Goal: Transaction & Acquisition: Purchase product/service

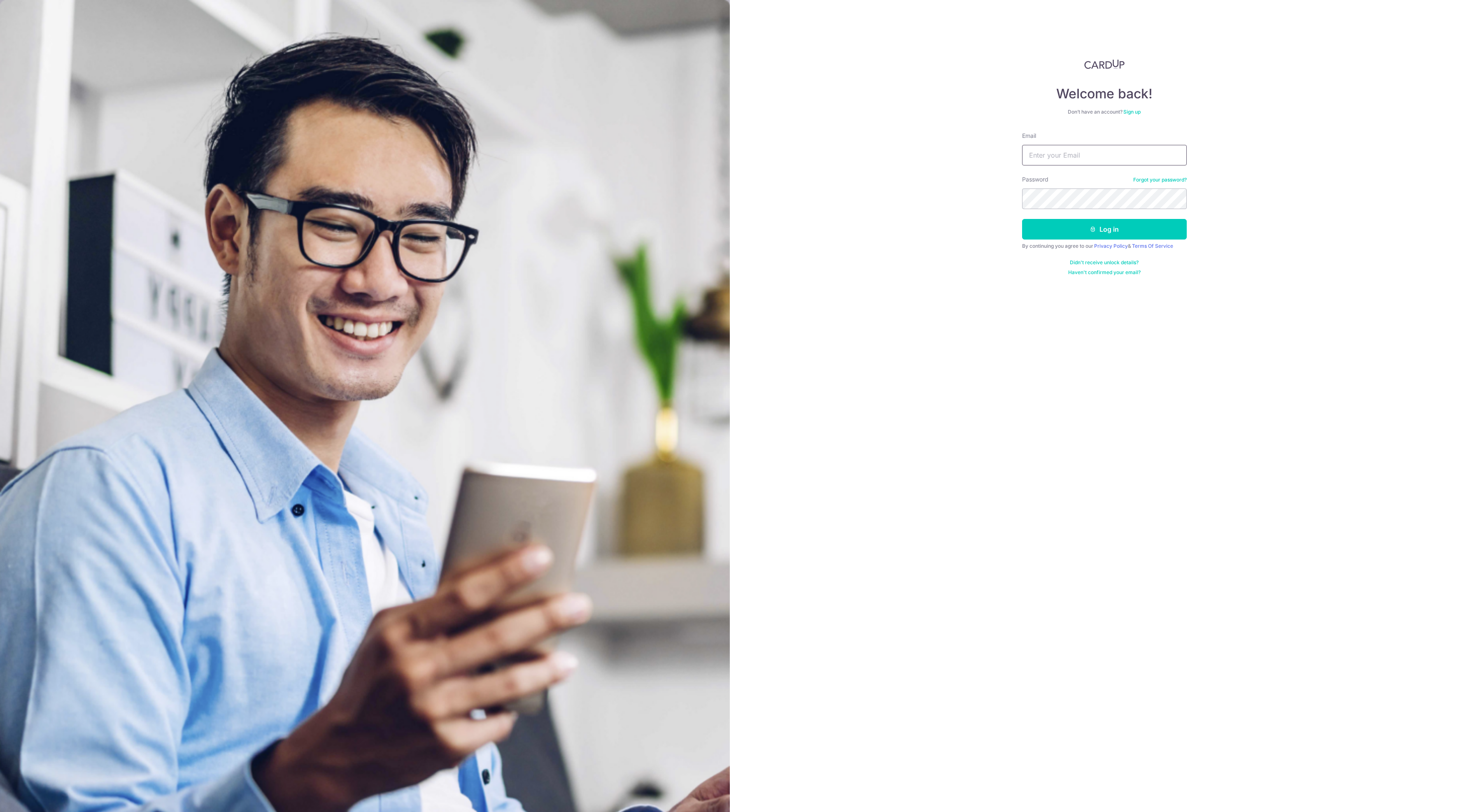
type input "[EMAIL_ADDRESS][DOMAIN_NAME]"
click at [1071, 239] on button "Log in" at bounding box center [1104, 229] width 165 height 21
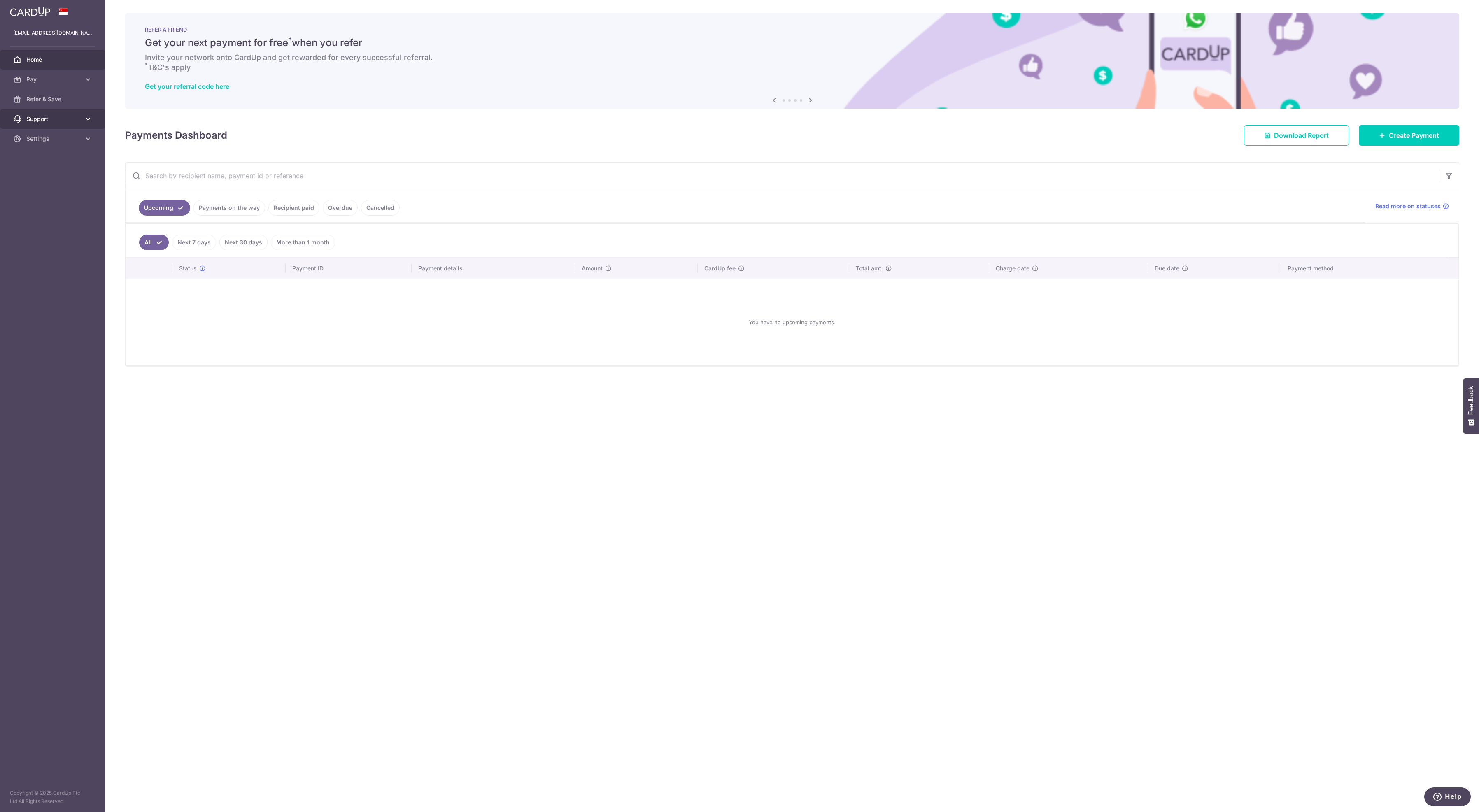
click at [88, 123] on icon at bounding box center [88, 119] width 8 height 8
click at [72, 162] on span "Contact Us" at bounding box center [53, 158] width 55 height 8
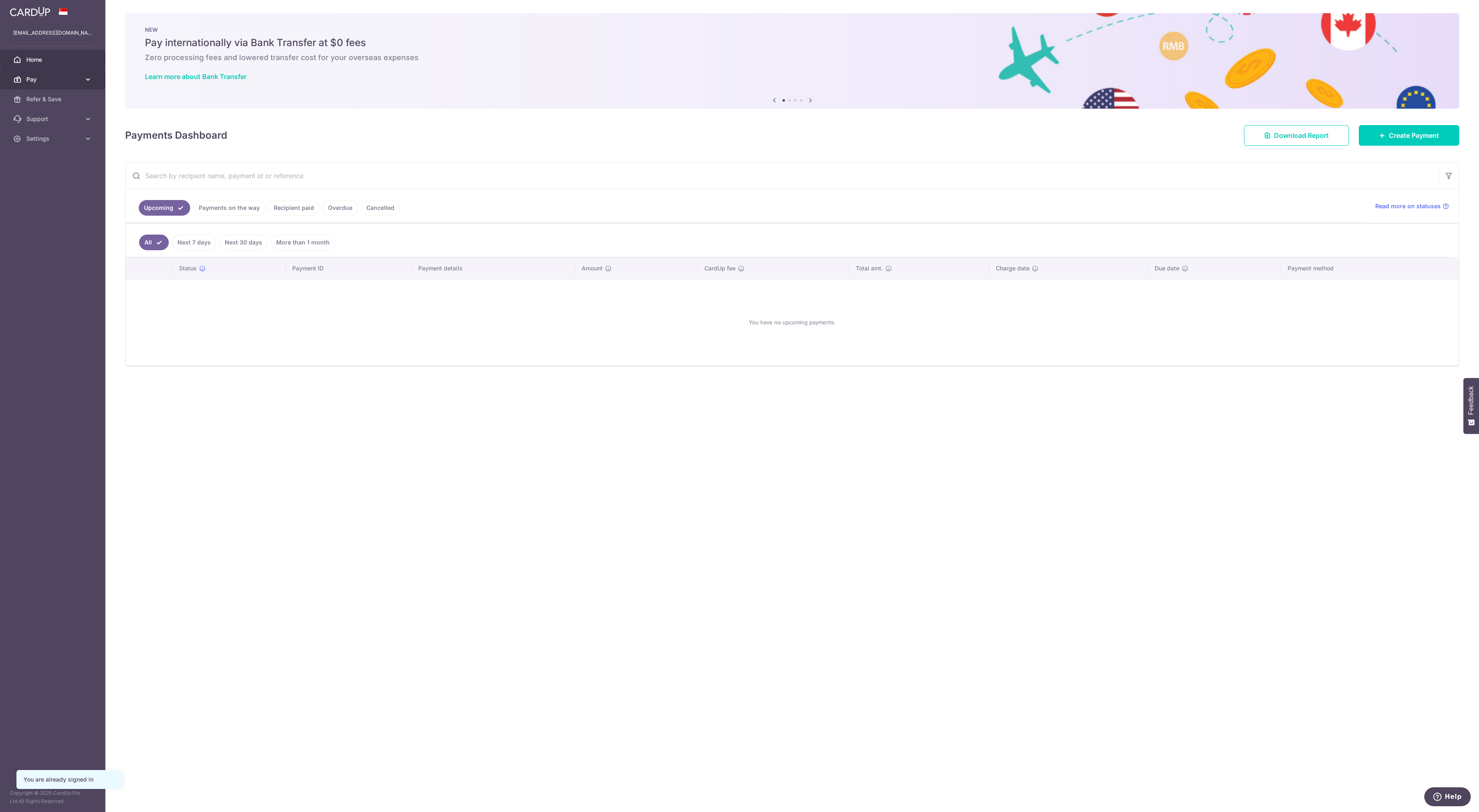
click at [88, 84] on icon at bounding box center [88, 79] width 8 height 8
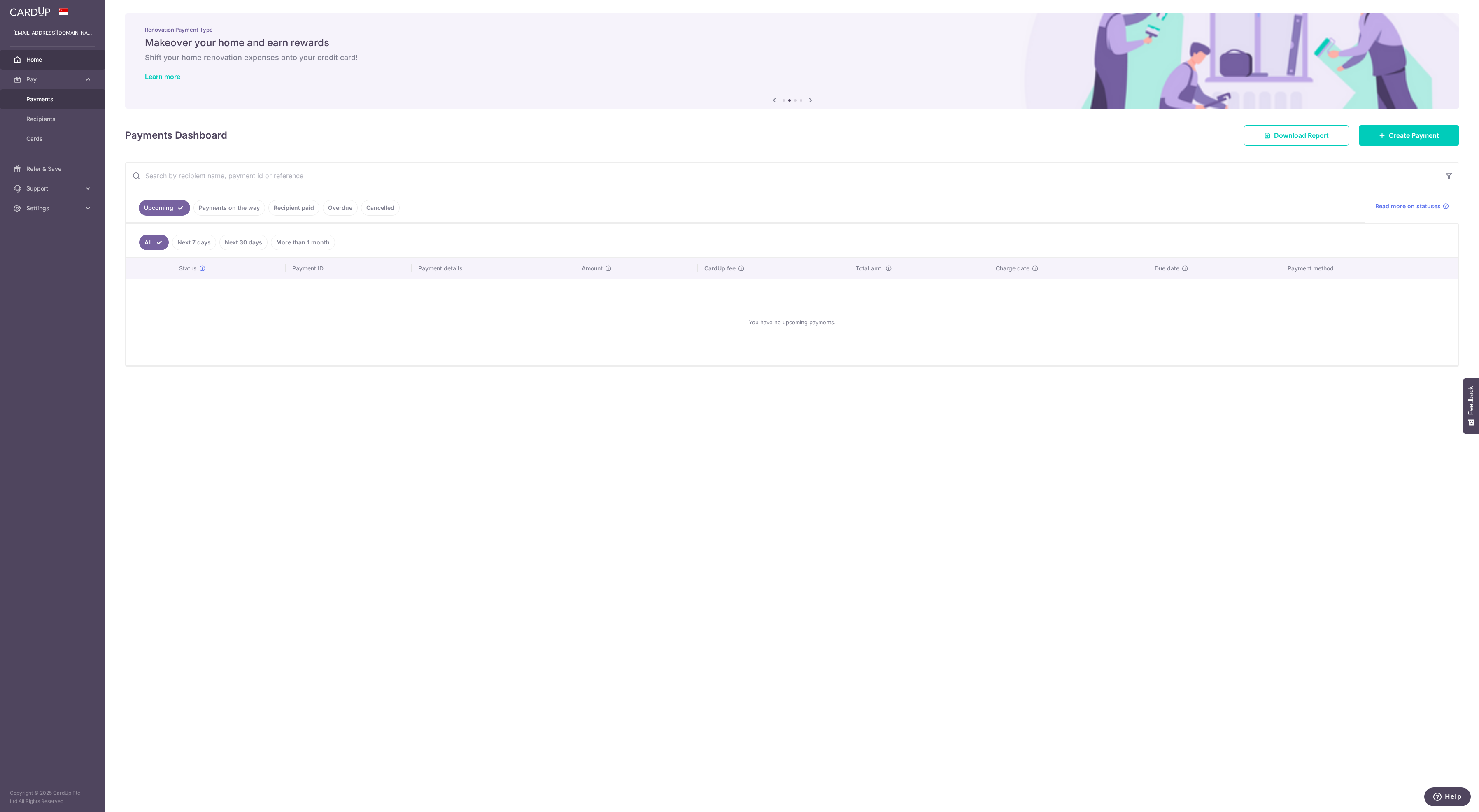
click at [61, 103] on span "Payments" at bounding box center [53, 99] width 55 height 8
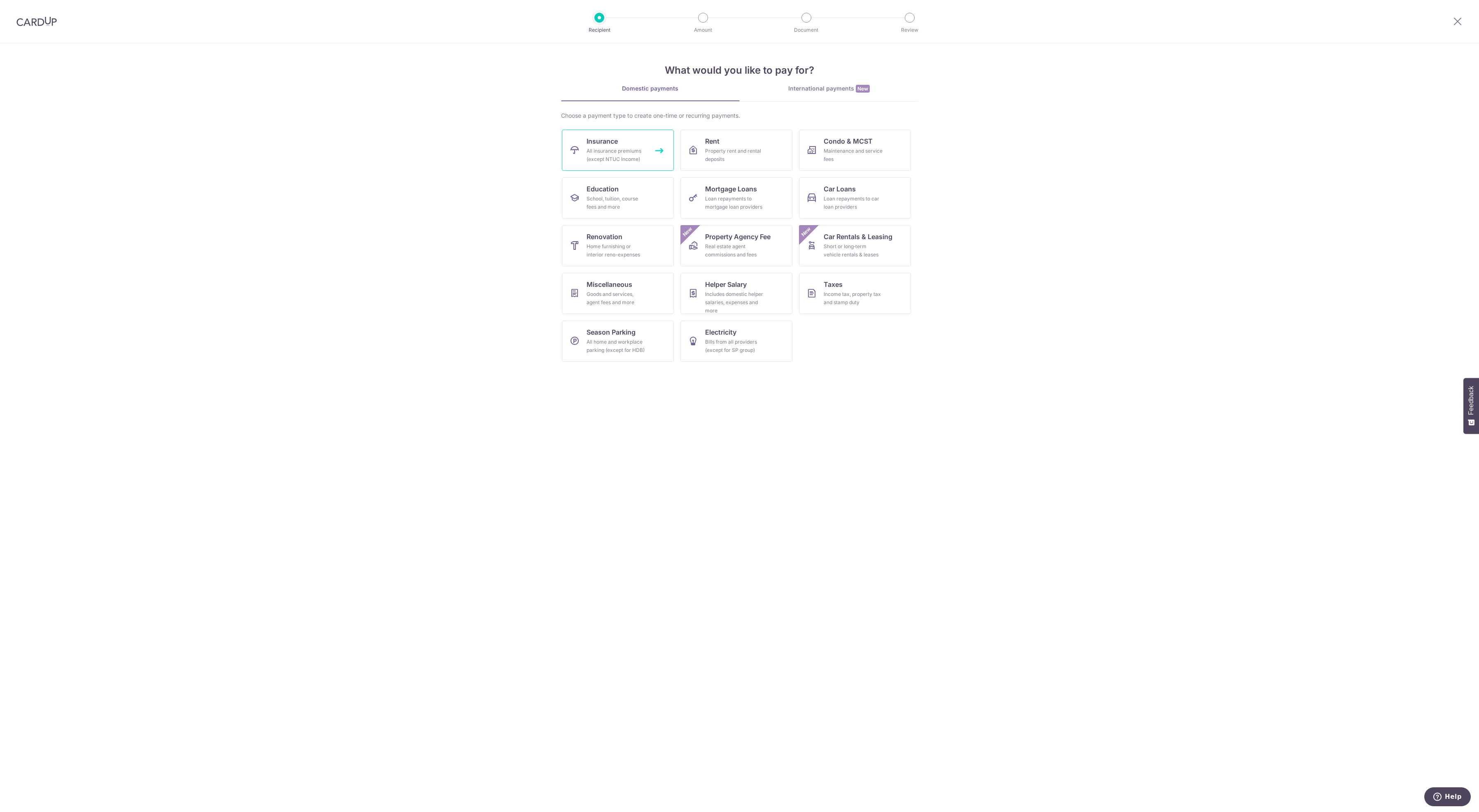
click at [620, 153] on div "All insurance premiums (except NTUC Income)" at bounding box center [616, 155] width 59 height 17
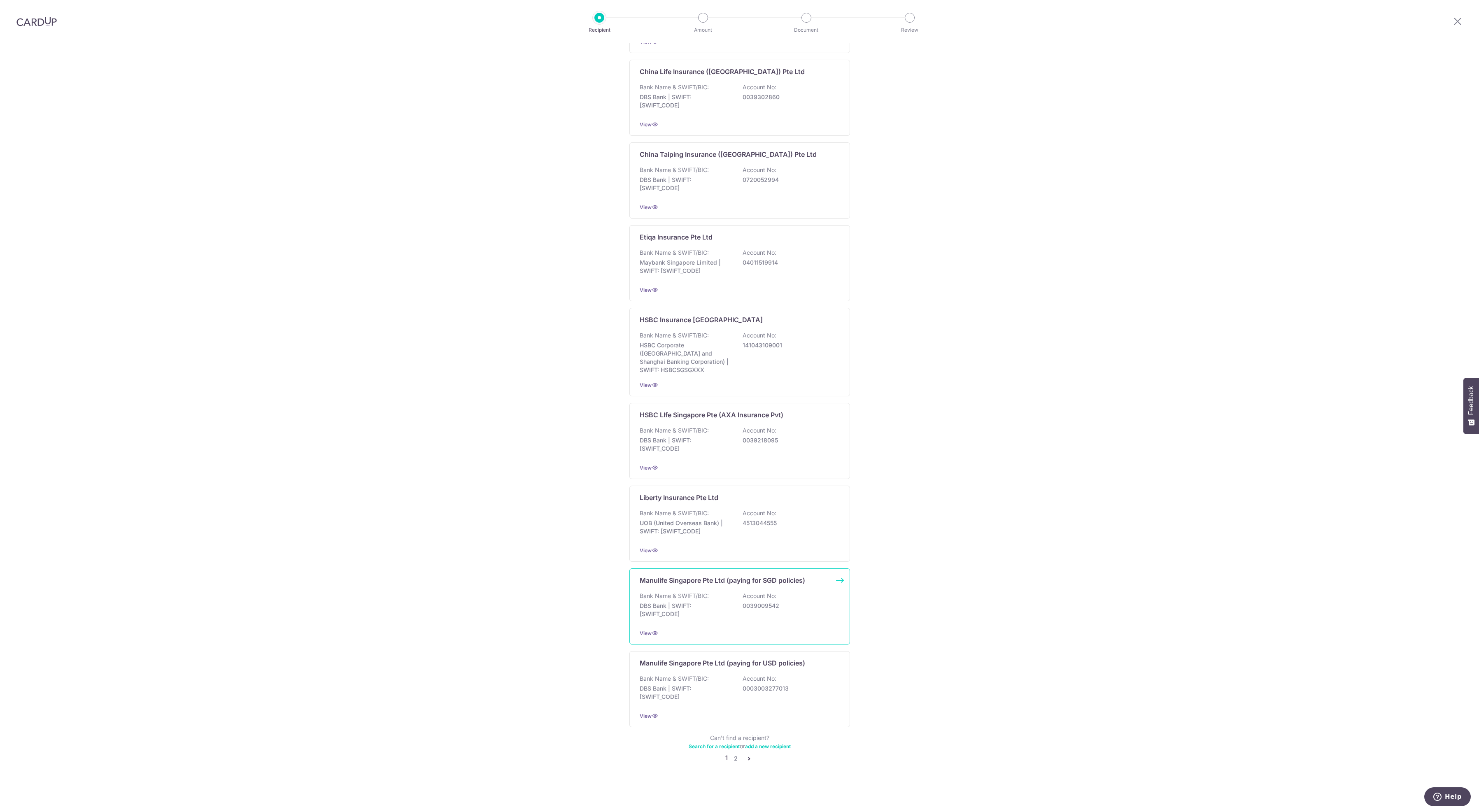
scroll to position [521, 0]
click at [734, 763] on link "2" at bounding box center [735, 758] width 10 height 10
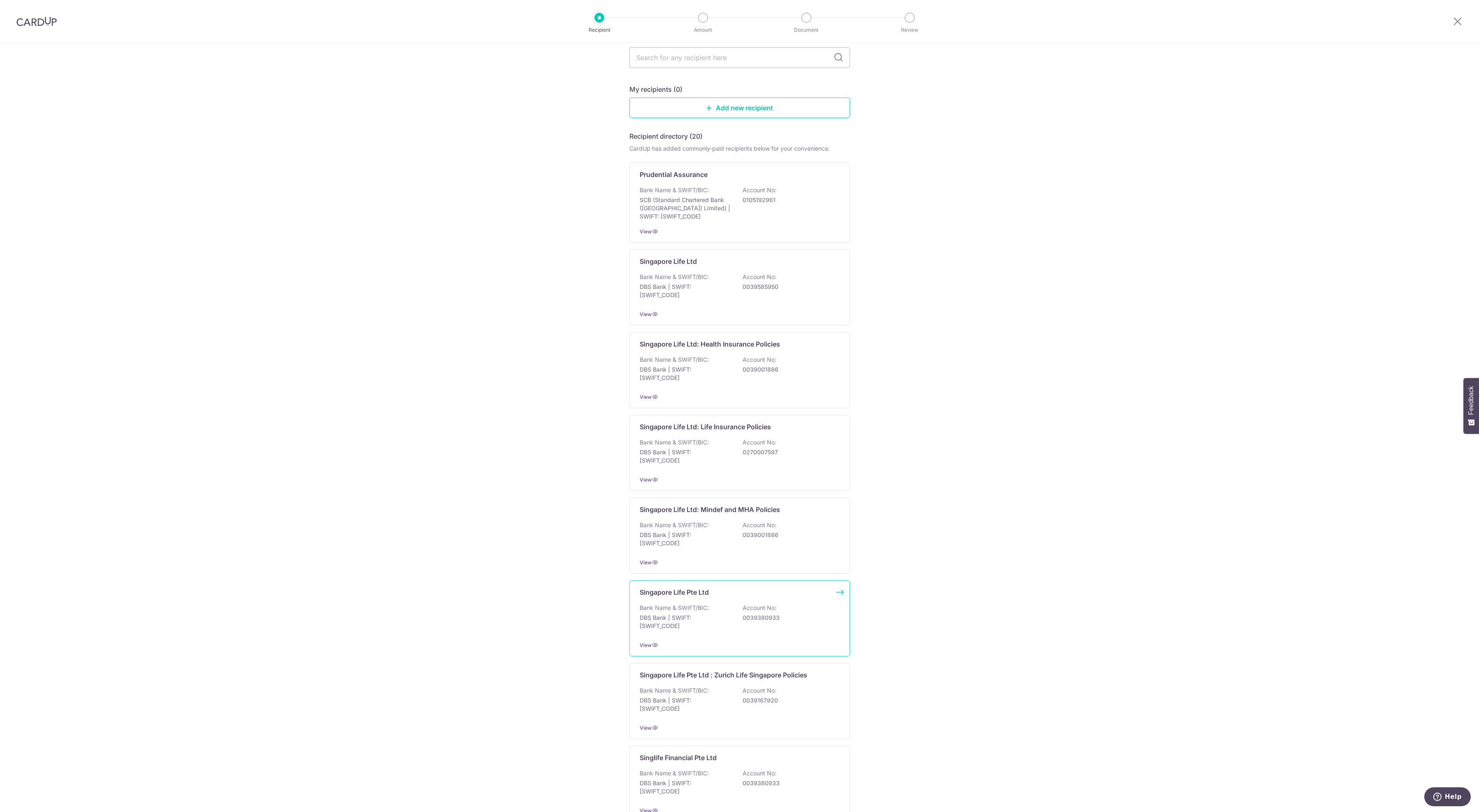
scroll to position [0, 0]
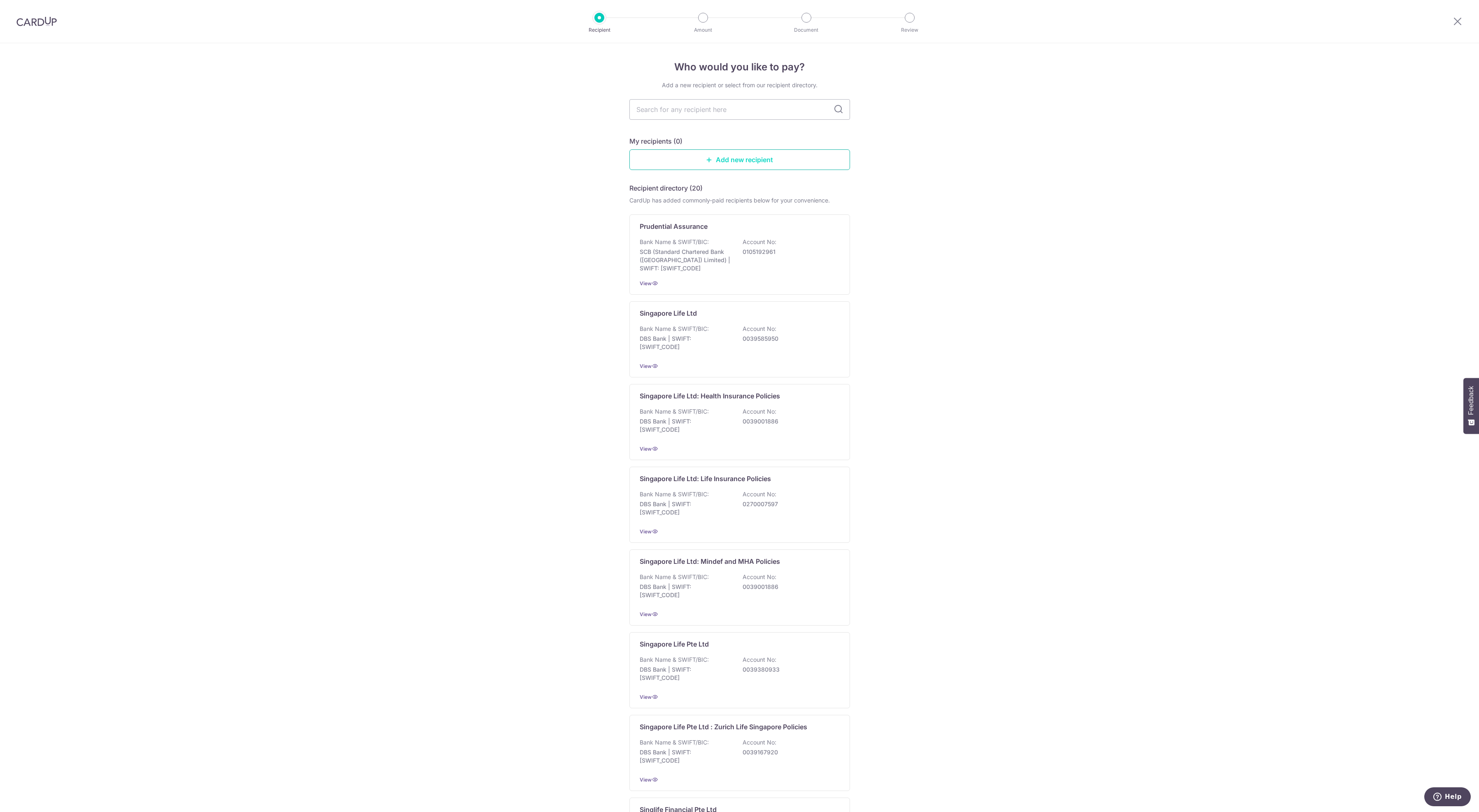
click at [742, 165] on link "Add new recipient" at bounding box center [740, 160] width 220 height 21
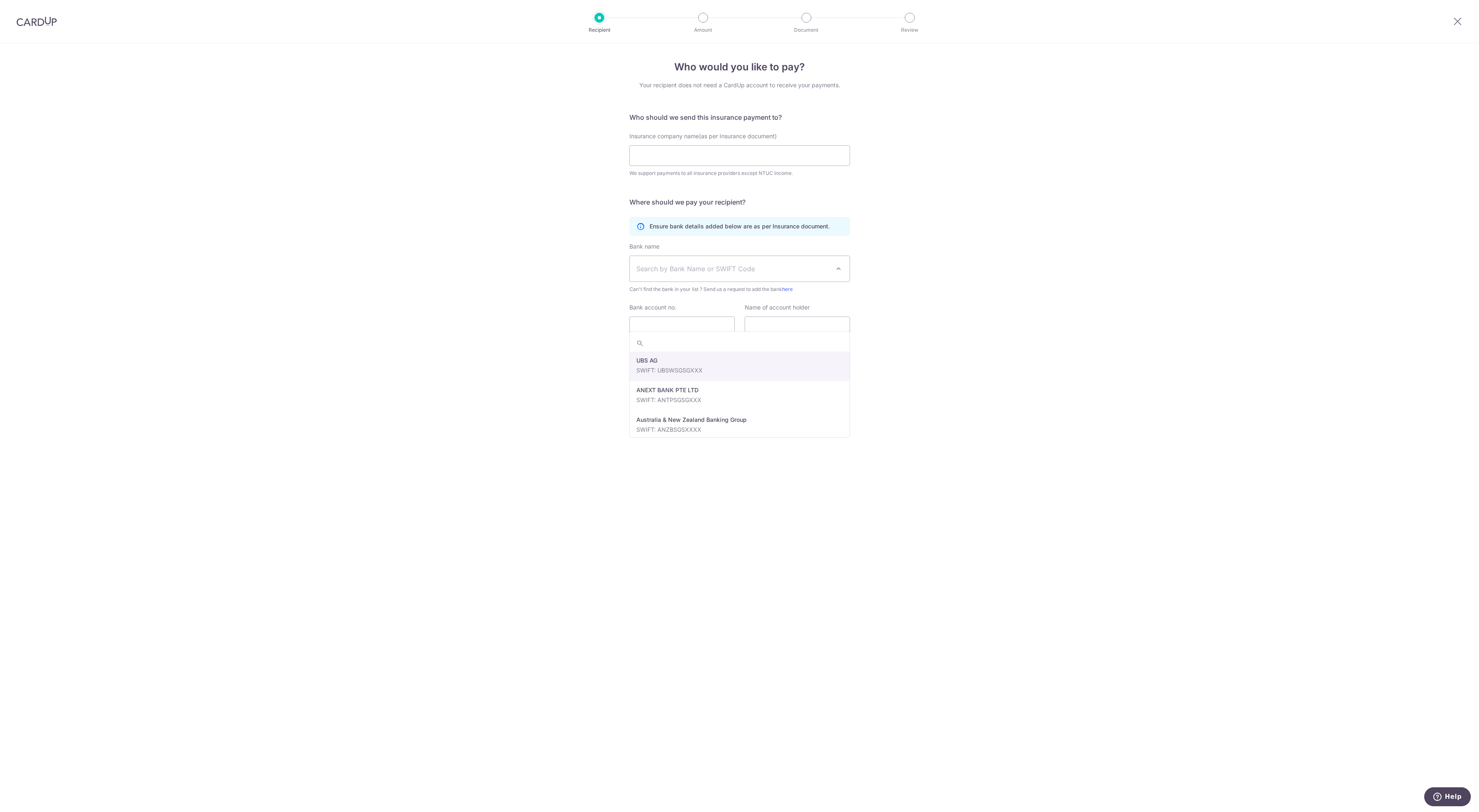
click at [745, 274] on span "Search by Bank Name or SWIFT Code" at bounding box center [733, 269] width 193 height 10
click at [744, 274] on span "Search by Bank Name or SWIFT Code" at bounding box center [733, 269] width 193 height 10
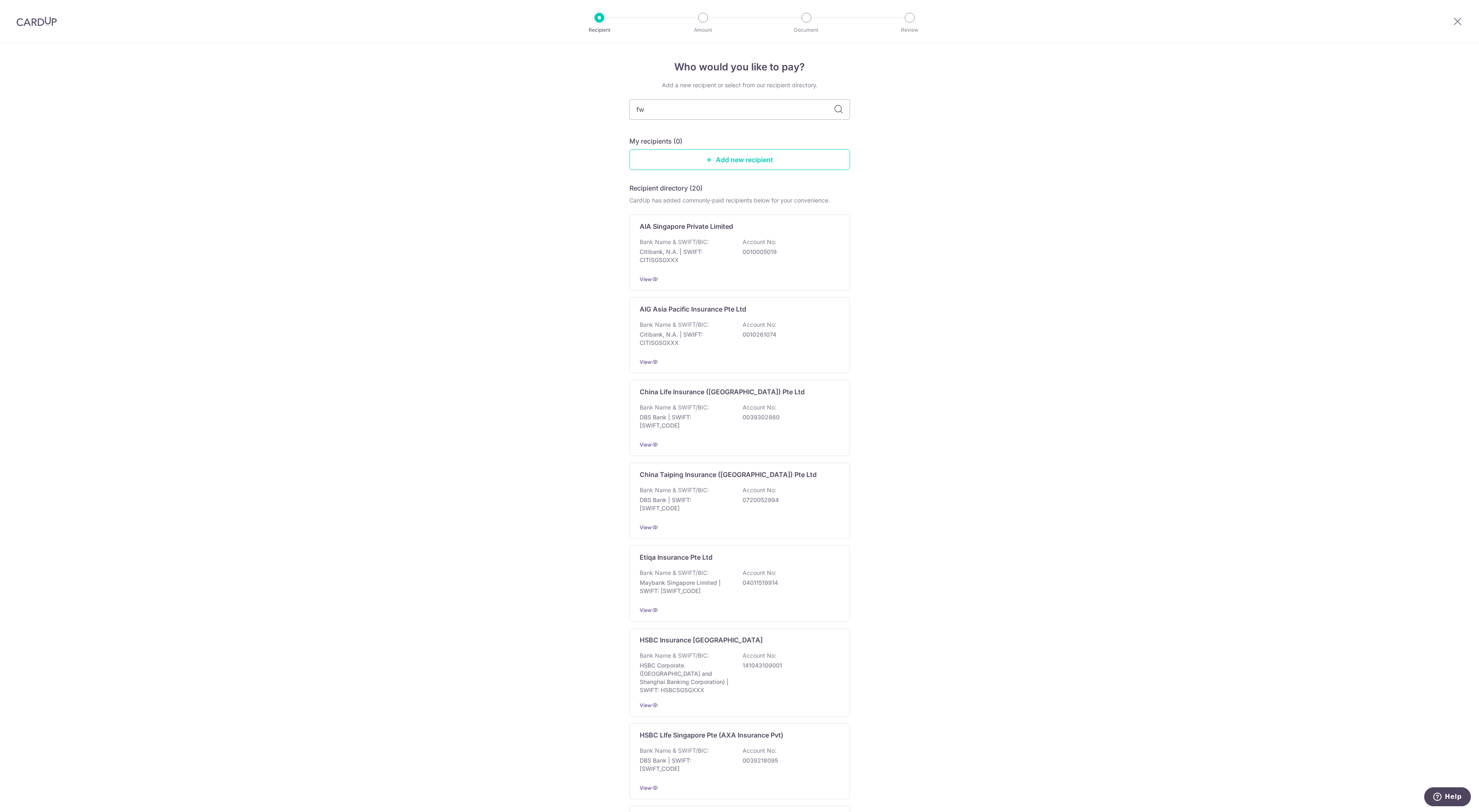
type input "fwd"
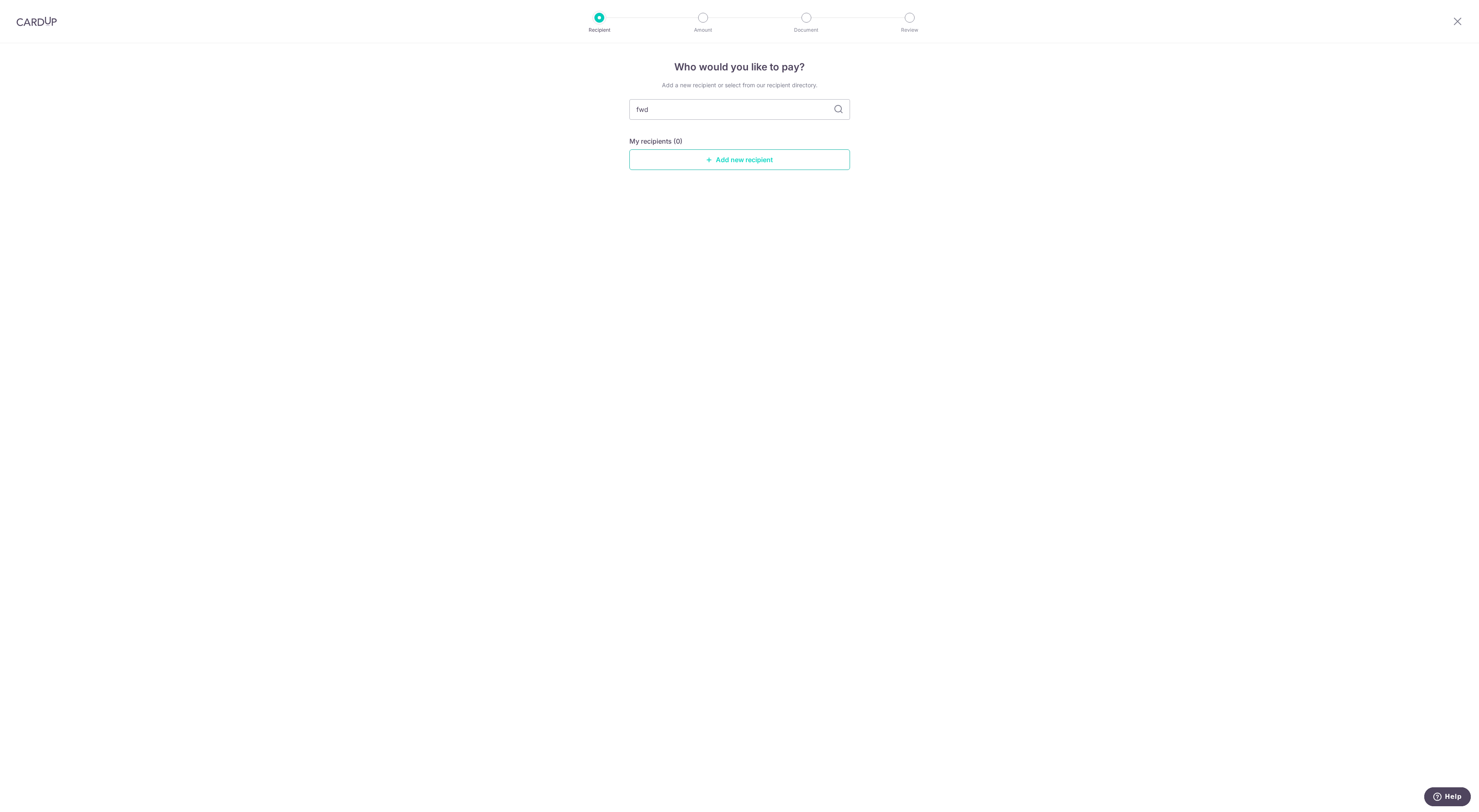
click at [752, 166] on link "Add new recipient" at bounding box center [740, 160] width 220 height 21
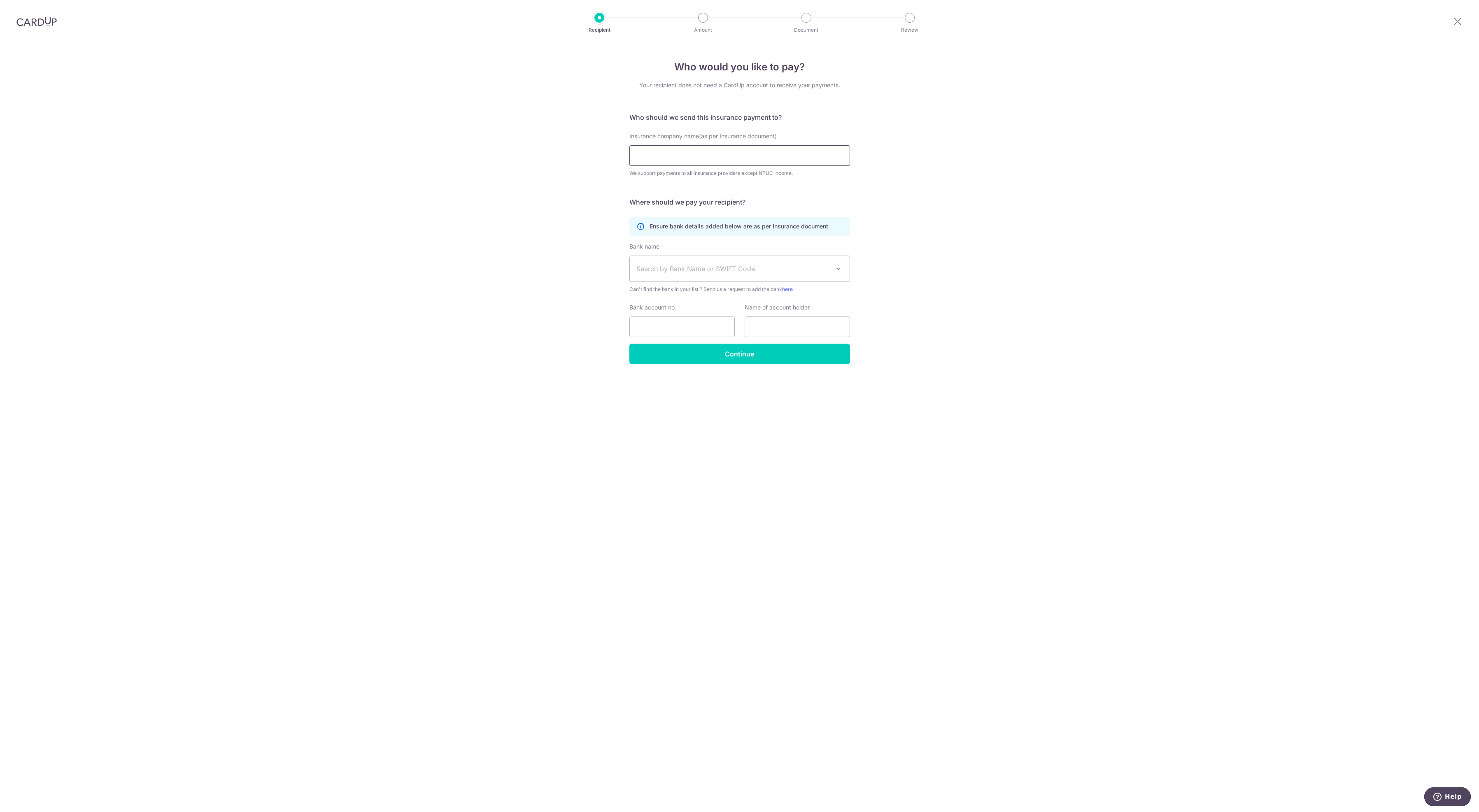
click at [685, 166] on input "Insurance company name(as per Insurance document)" at bounding box center [740, 156] width 220 height 21
type input "FWD"
click at [838, 274] on span at bounding box center [838, 269] width 10 height 10
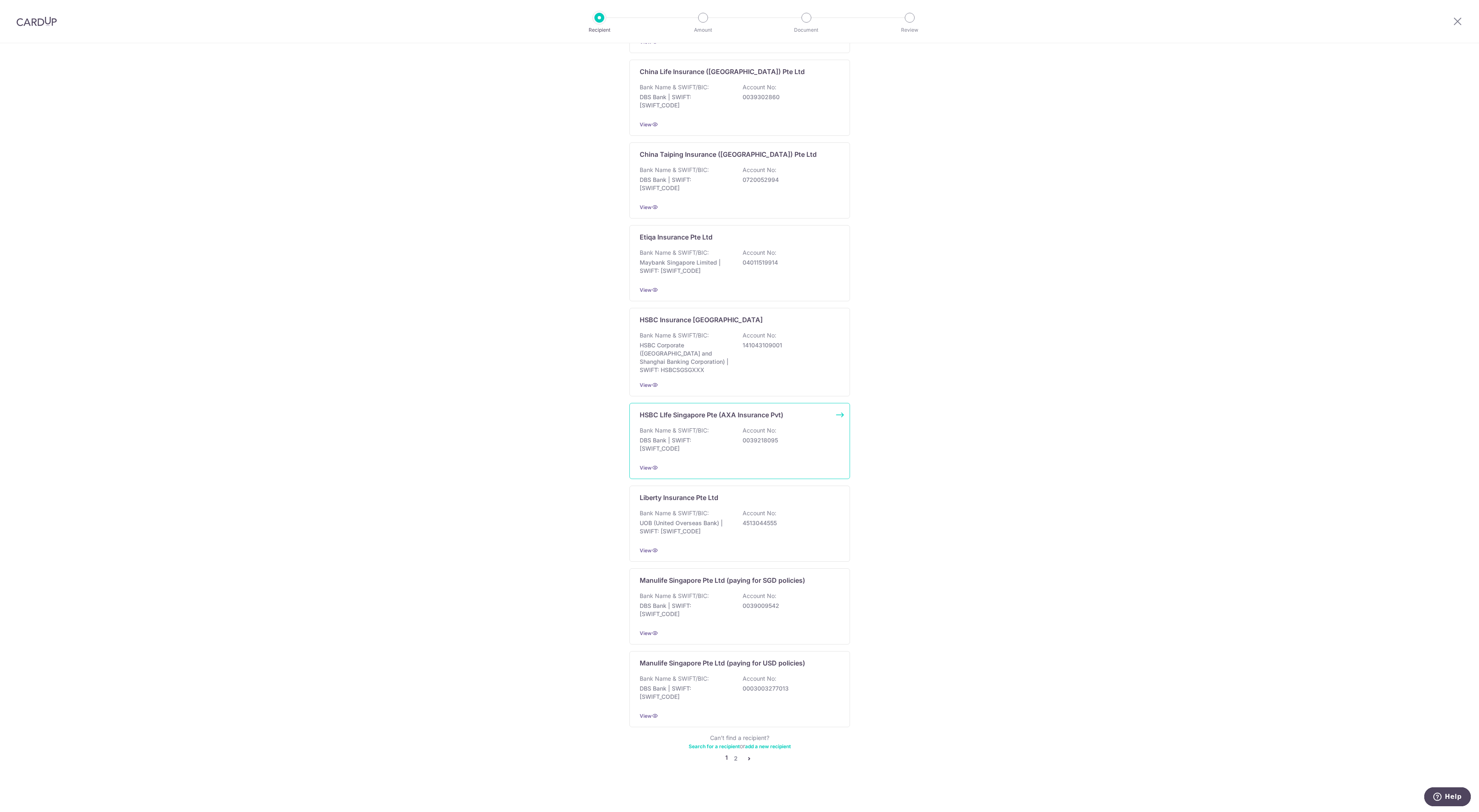
scroll to position [534, 0]
click at [763, 744] on link "add a new recipient" at bounding box center [768, 746] width 46 height 6
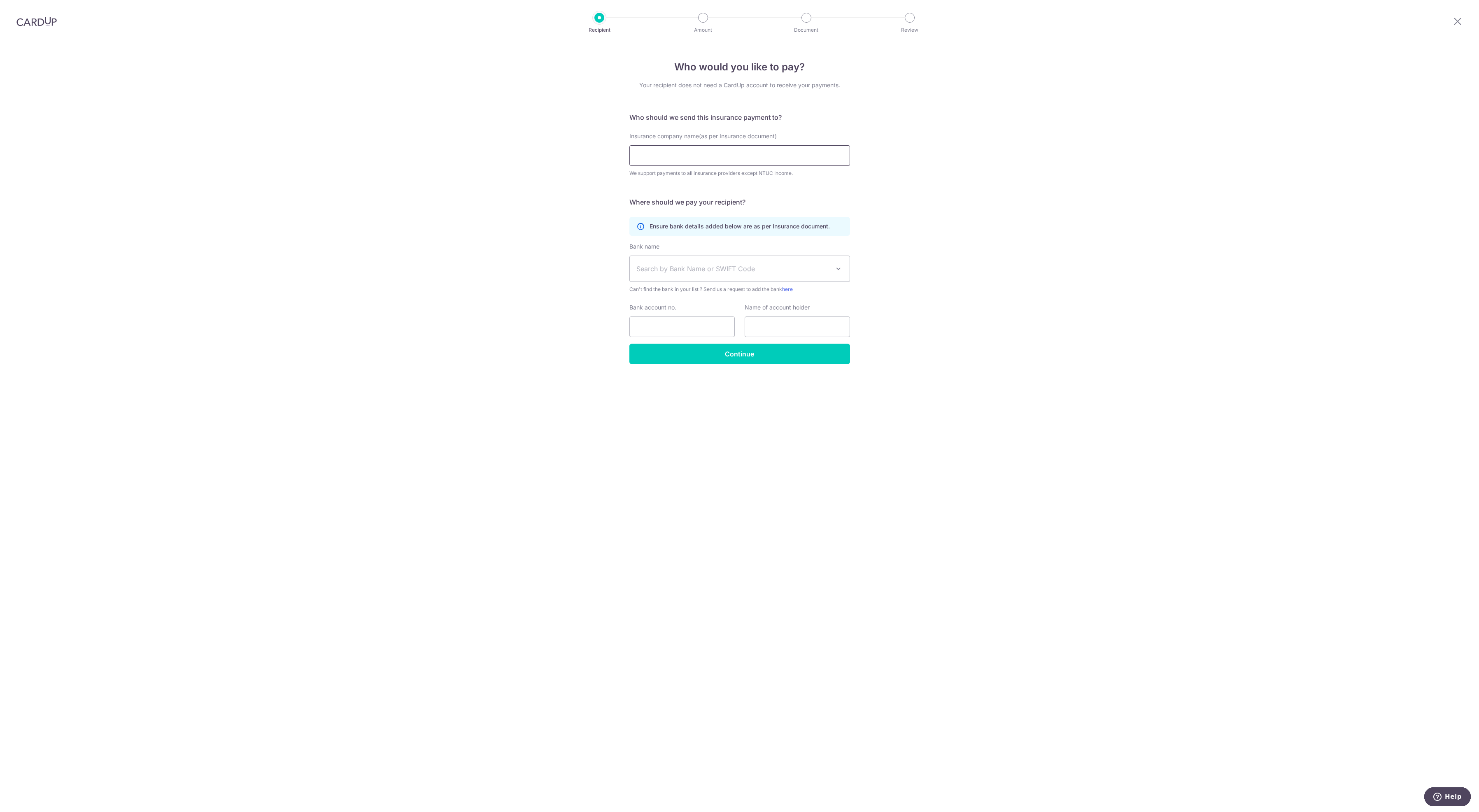
click at [683, 166] on input "Insurance company name(as per Insurance document)" at bounding box center [740, 156] width 220 height 21
type input "FWD"
